Goal: Find specific page/section: Find specific page/section

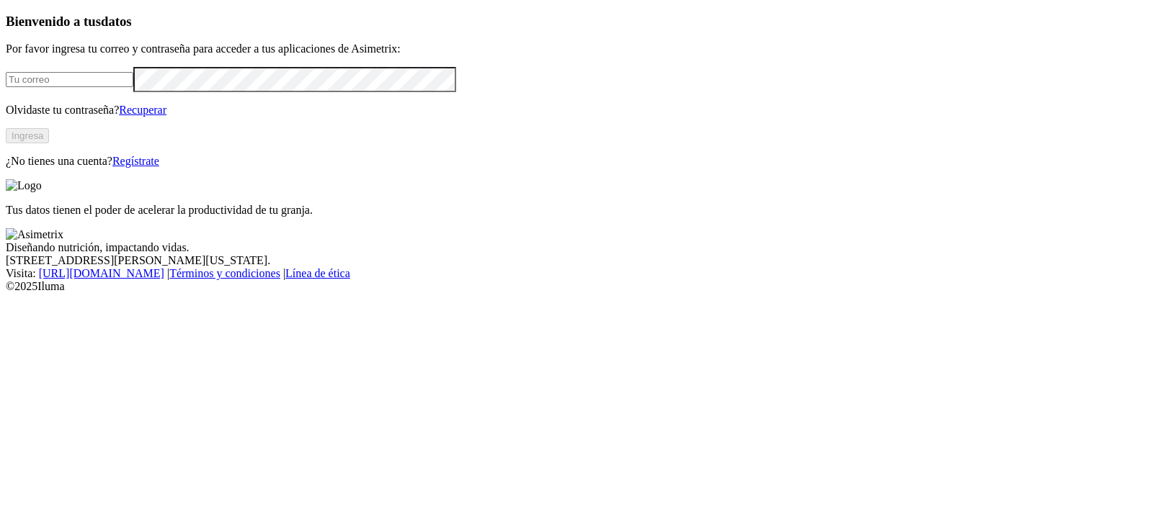
type input "[PERSON_NAME][EMAIL_ADDRESS][PERSON_NAME][DOMAIN_NAME]"
click at [49, 143] on button "Ingresa" at bounding box center [27, 135] width 43 height 15
